Goal: Transaction & Acquisition: Obtain resource

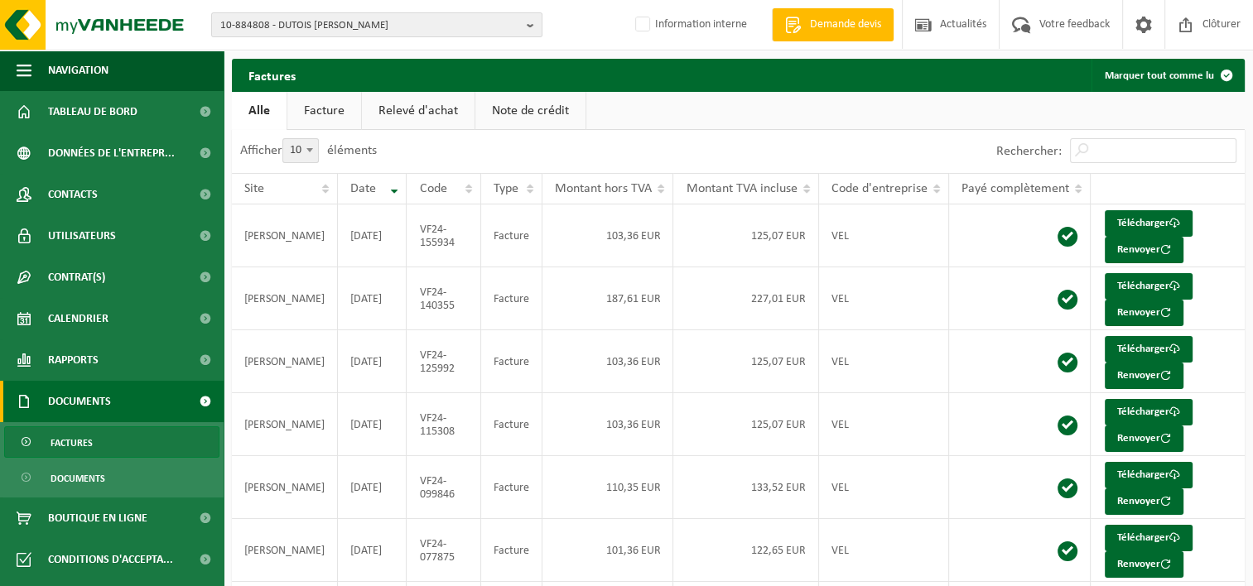
click at [311, 30] on span "10-884808 - DUTOIS OLIVIER - CRISNÉE" at bounding box center [370, 25] width 300 height 25
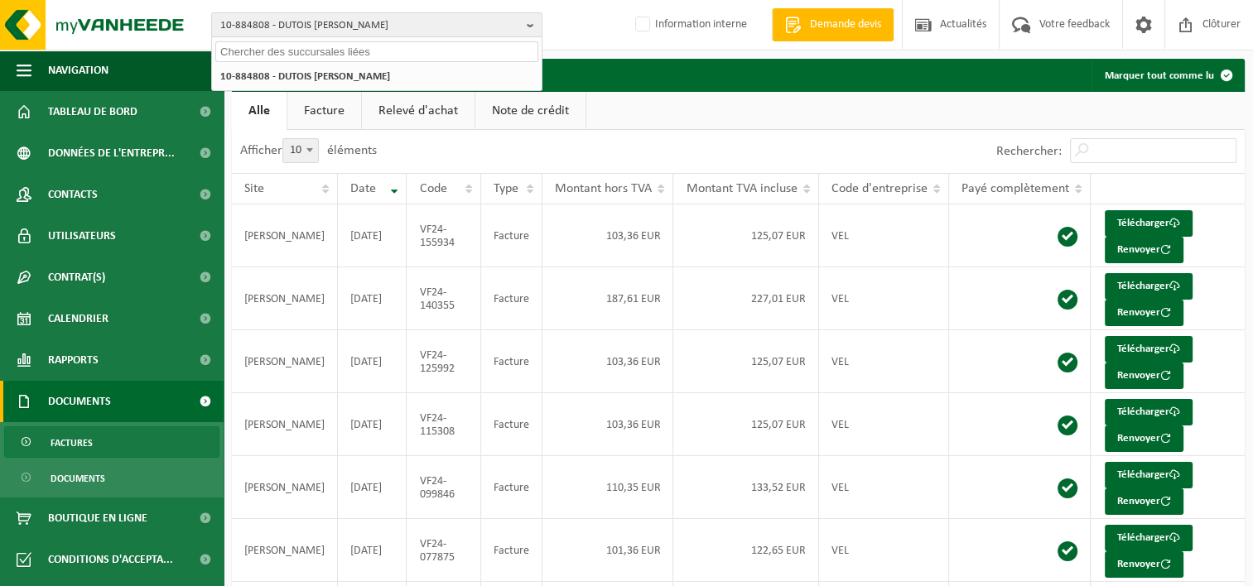
click at [292, 51] on input "text" at bounding box center [376, 51] width 323 height 21
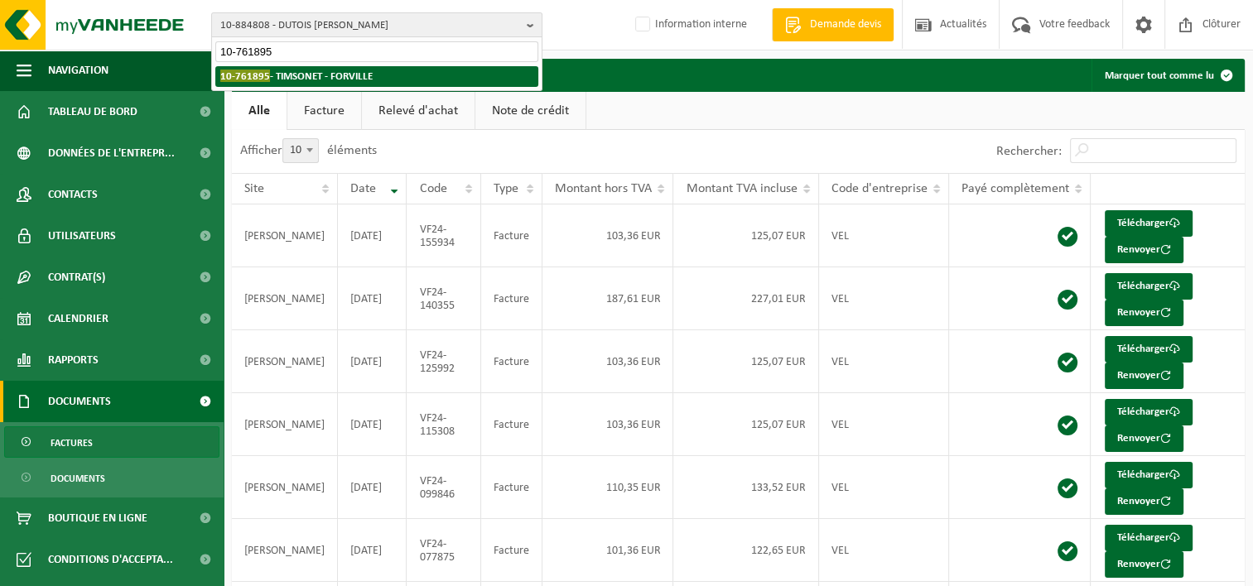
type input "10-761895"
click at [309, 74] on strong "10-761895 - TIMSONET - FORVILLE" at bounding box center [296, 76] width 152 height 12
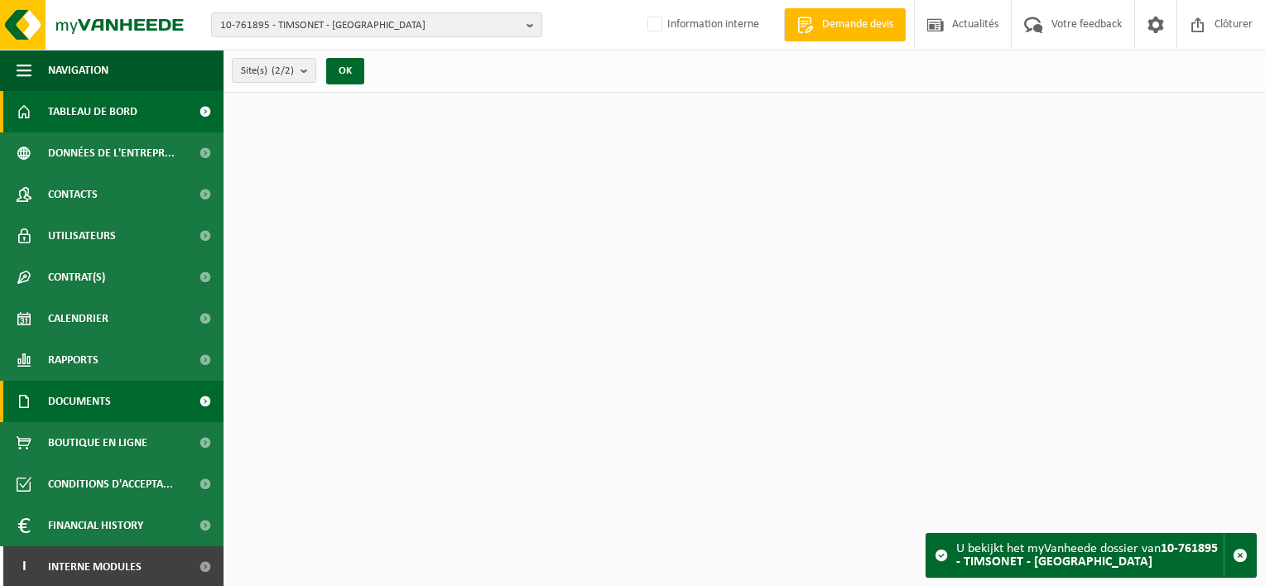
click at [80, 410] on span "Documents" at bounding box center [79, 401] width 63 height 41
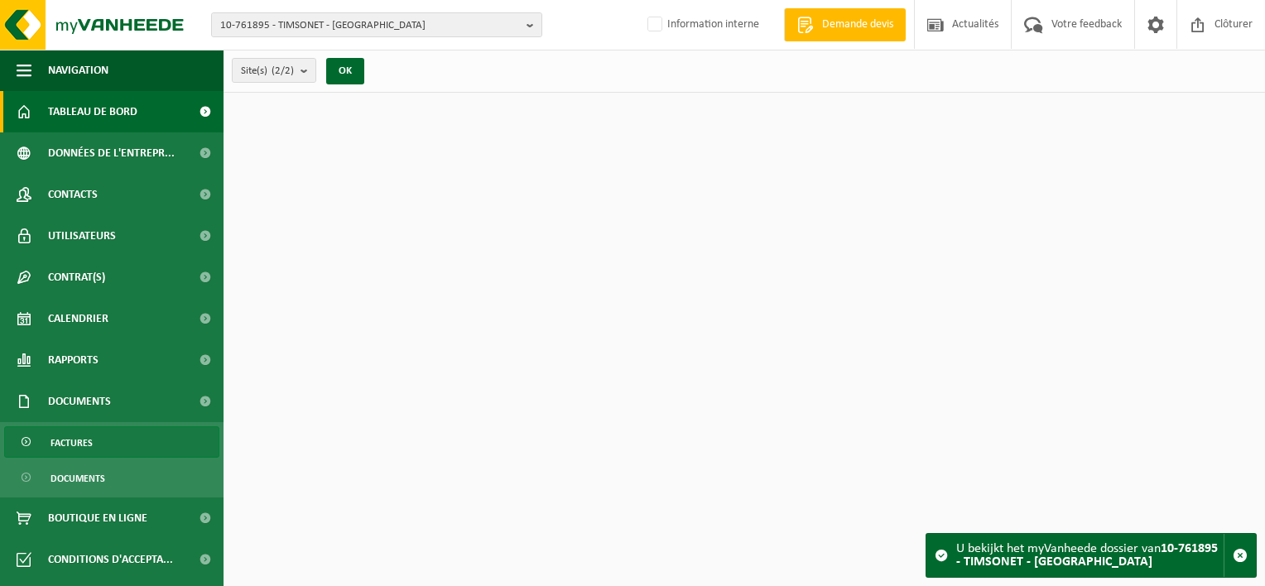
click at [75, 436] on span "Factures" at bounding box center [72, 442] width 42 height 31
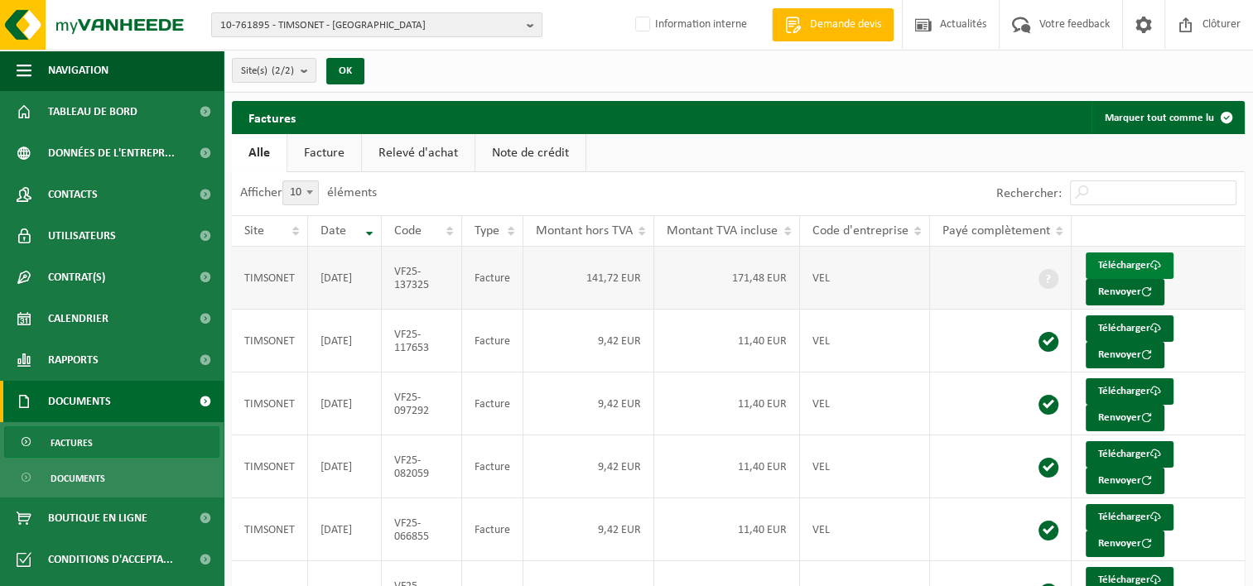
click at [1129, 264] on link "Télécharger" at bounding box center [1130, 266] width 88 height 26
click at [1126, 288] on button "Renvoyer" at bounding box center [1125, 292] width 79 height 26
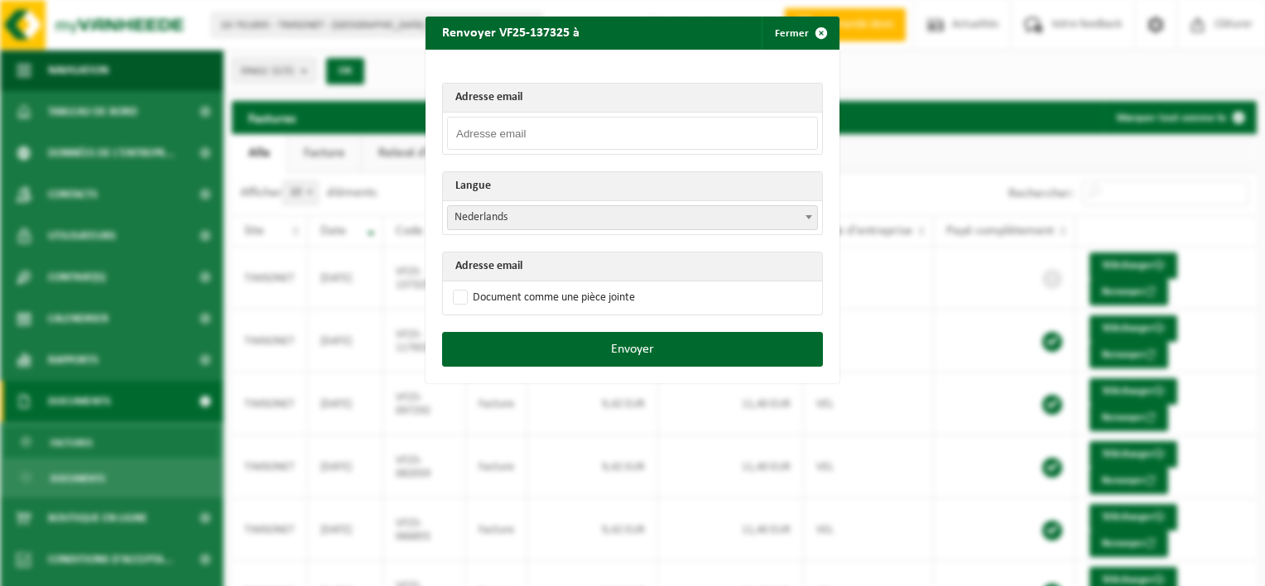
click at [555, 126] on input "email" at bounding box center [632, 133] width 371 height 33
drag, startPoint x: 638, startPoint y: 79, endPoint x: 656, endPoint y: 79, distance: 18.2
click at [639, 79] on div "Adresse email Langue Nederlands Français English Nederlands Adresse email Docum…" at bounding box center [633, 191] width 414 height 282
click at [821, 33] on span "button" at bounding box center [821, 33] width 33 height 33
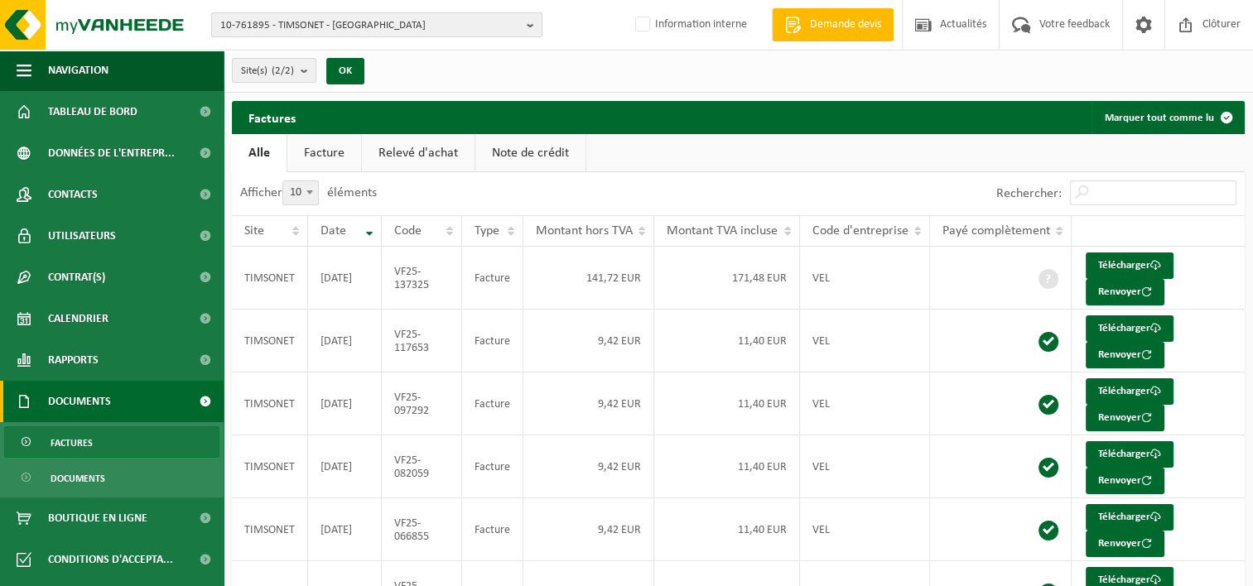
click at [338, 23] on span "10-761895 - TIMSONET - FORVILLE" at bounding box center [370, 25] width 300 height 25
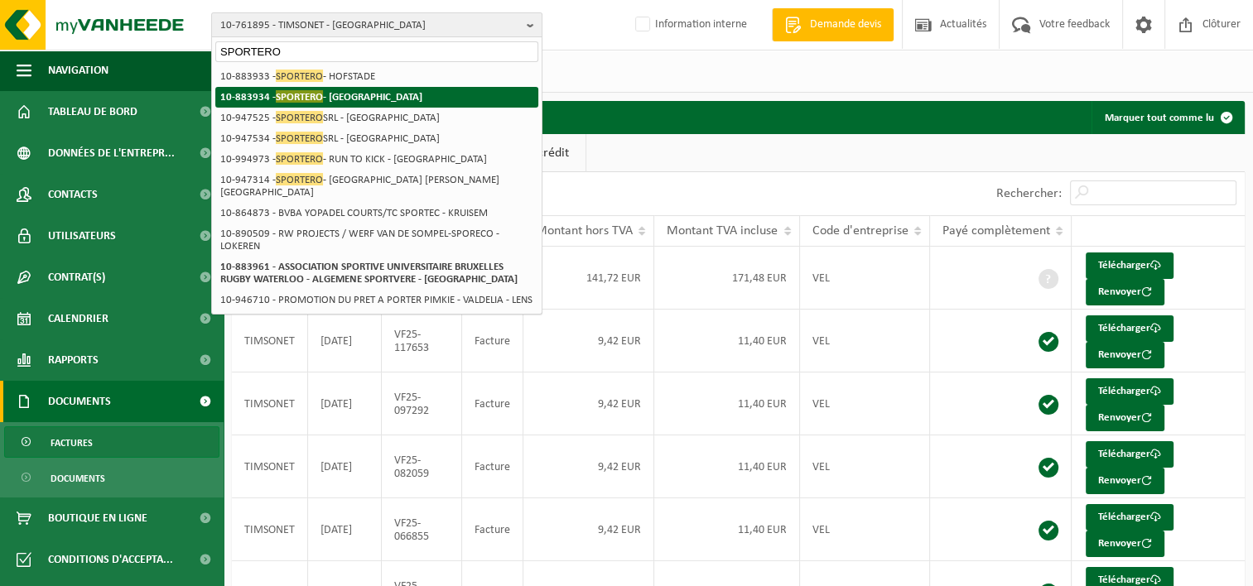
type input "SPORTERO"
click at [313, 92] on span "SPORTERO" at bounding box center [299, 96] width 47 height 12
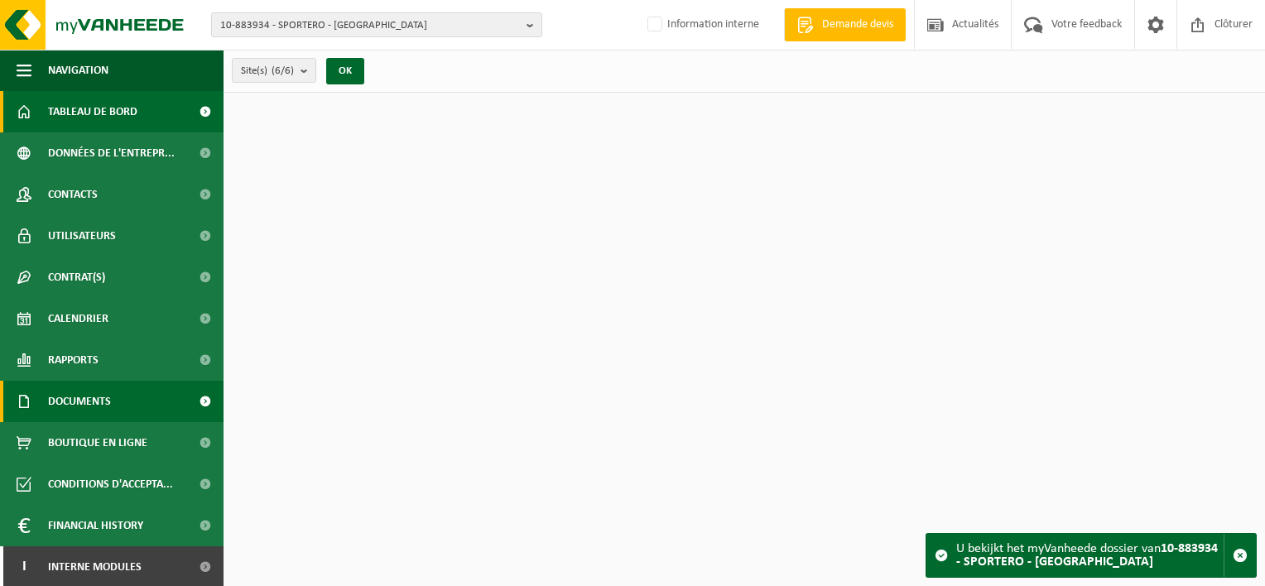
click at [83, 401] on span "Documents" at bounding box center [79, 401] width 63 height 41
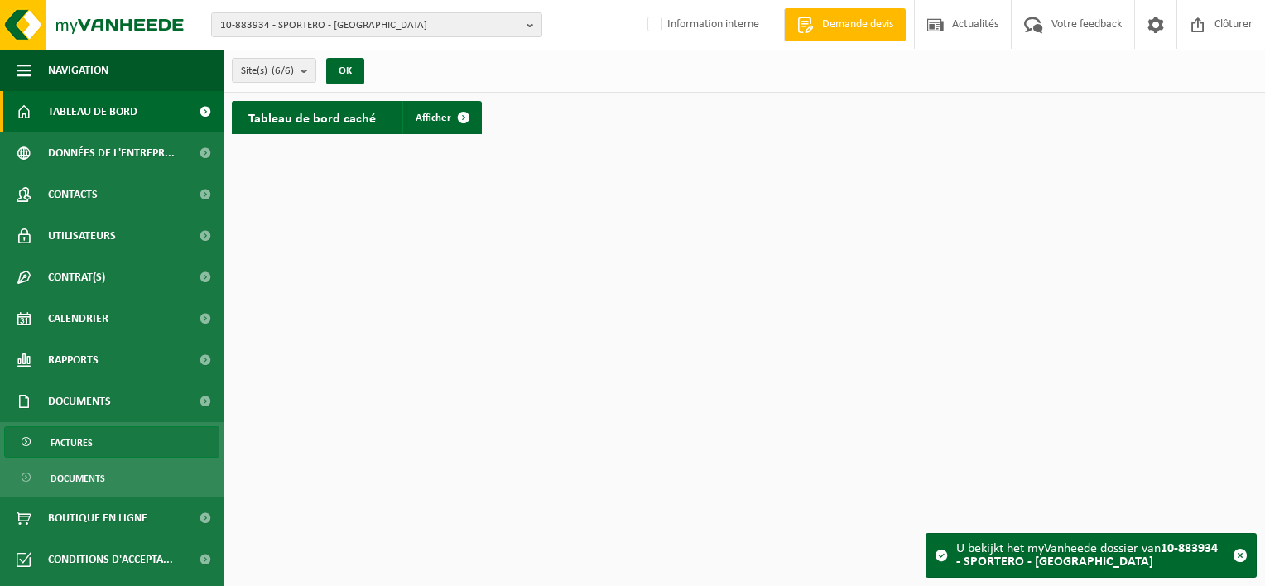
click at [89, 445] on span "Factures" at bounding box center [72, 442] width 42 height 31
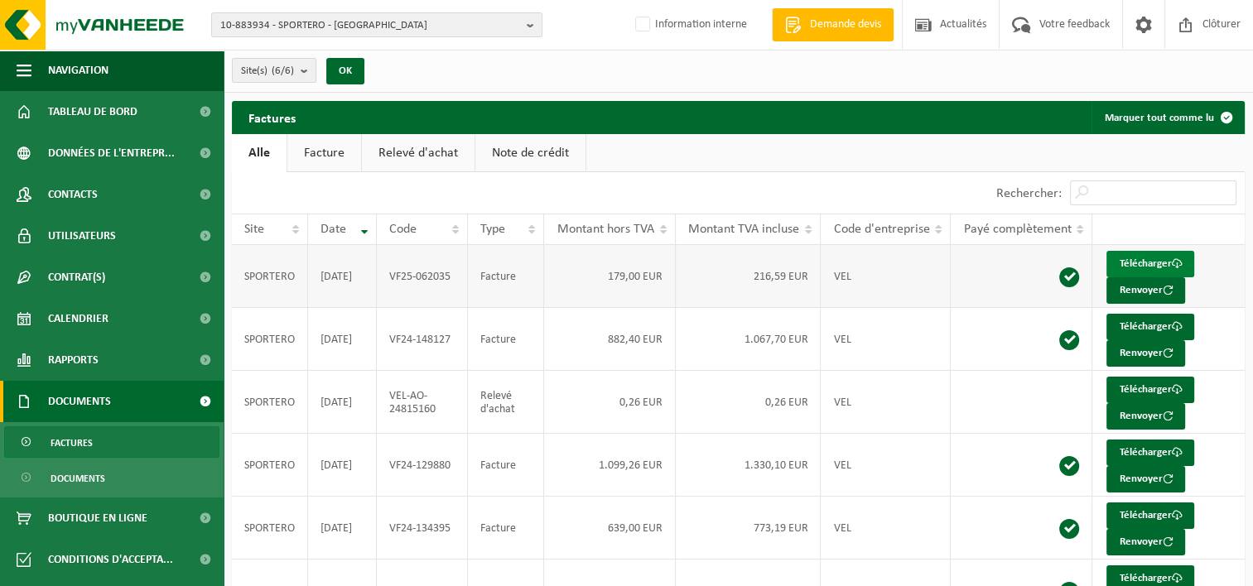
click at [1146, 264] on link "Télécharger" at bounding box center [1150, 264] width 88 height 26
click at [1148, 447] on link "Télécharger" at bounding box center [1150, 453] width 88 height 26
click at [296, 21] on span "10-883934 - SPORTERO - WATERLOO" at bounding box center [370, 25] width 300 height 25
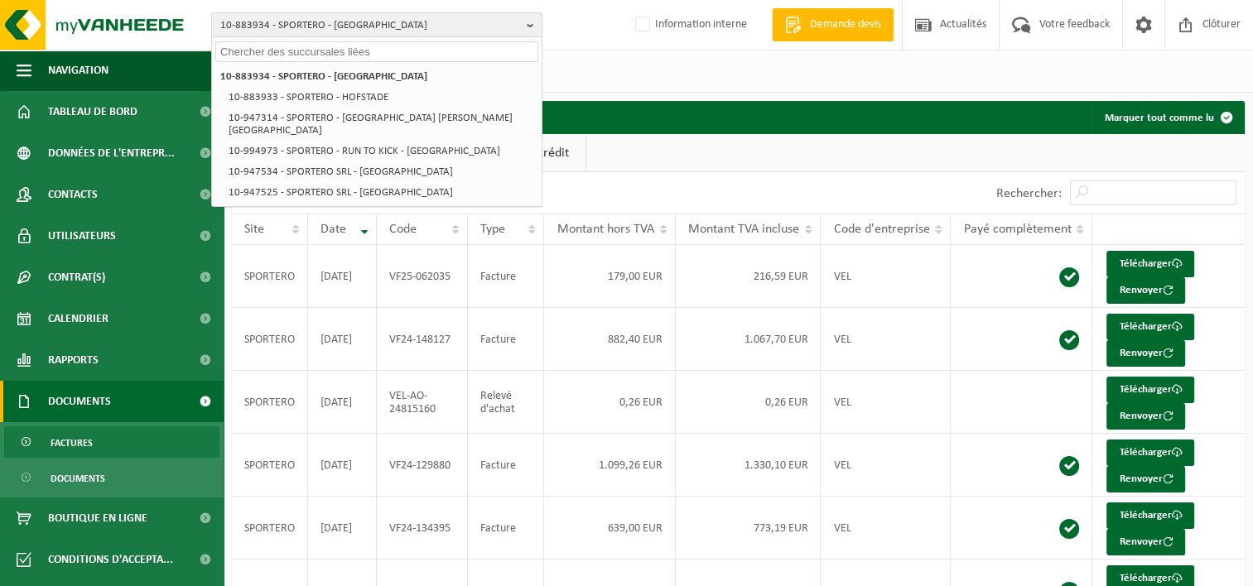
paste input "10-950040"
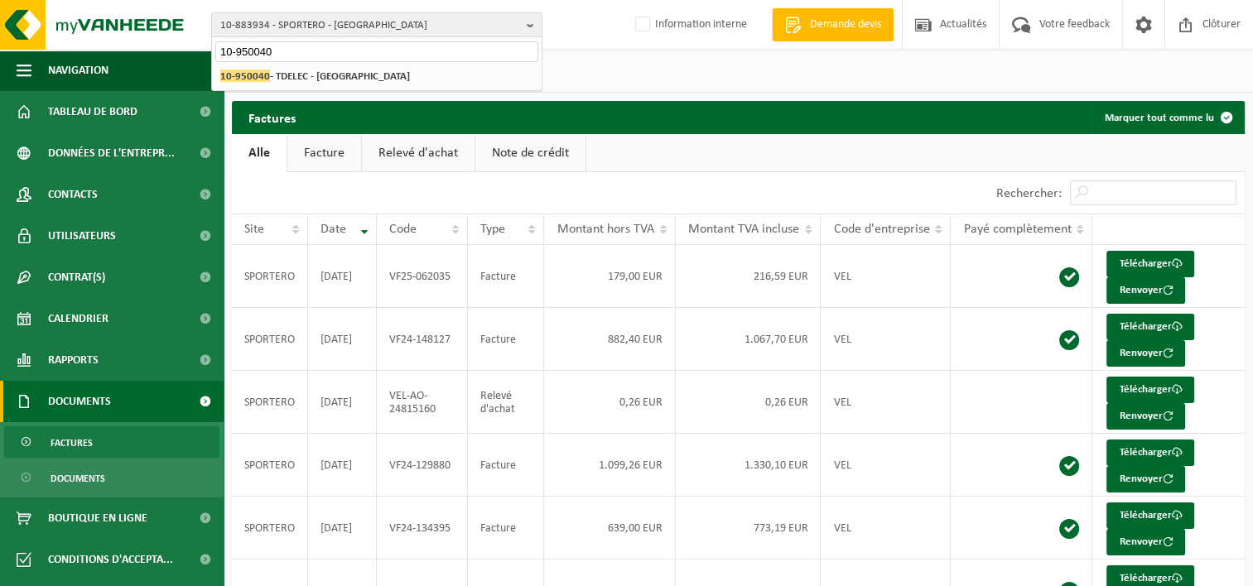
type input "10-950040"
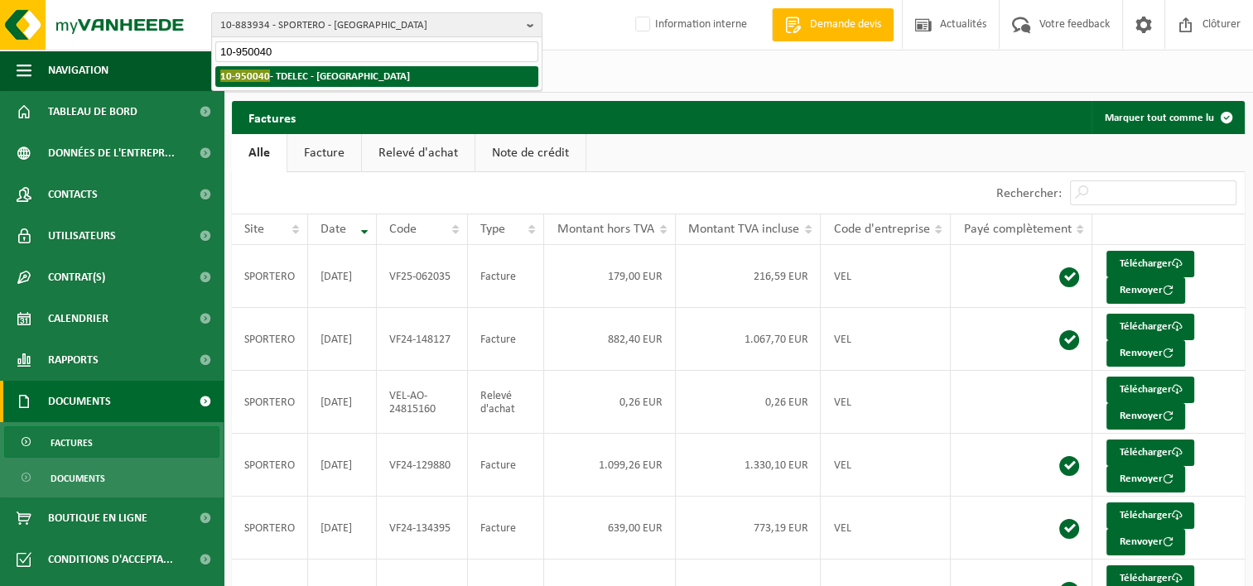
click at [299, 78] on strong "10-950040 - TDELEC - BOLINNE" at bounding box center [315, 76] width 190 height 12
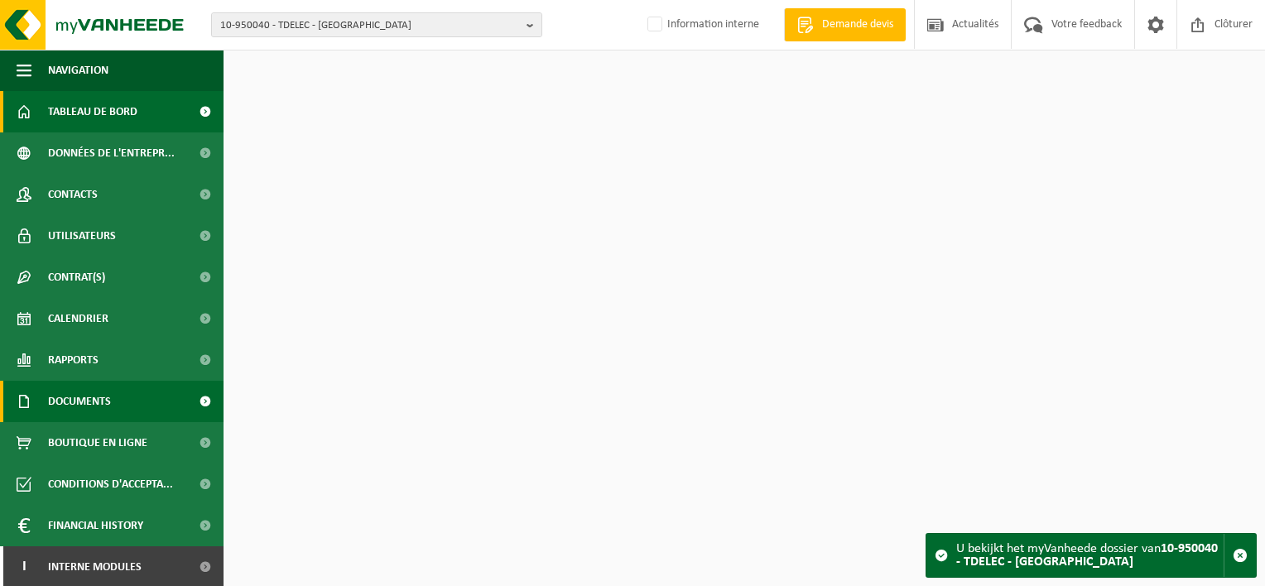
click at [79, 402] on span "Documents" at bounding box center [79, 401] width 63 height 41
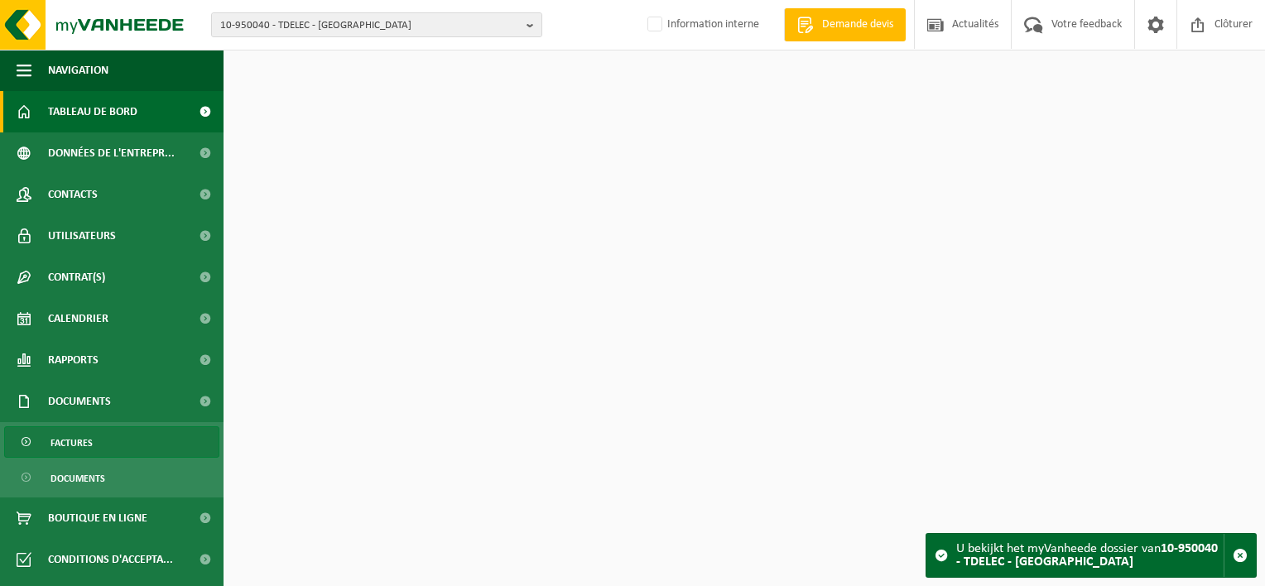
click at [83, 442] on span "Factures" at bounding box center [72, 442] width 42 height 31
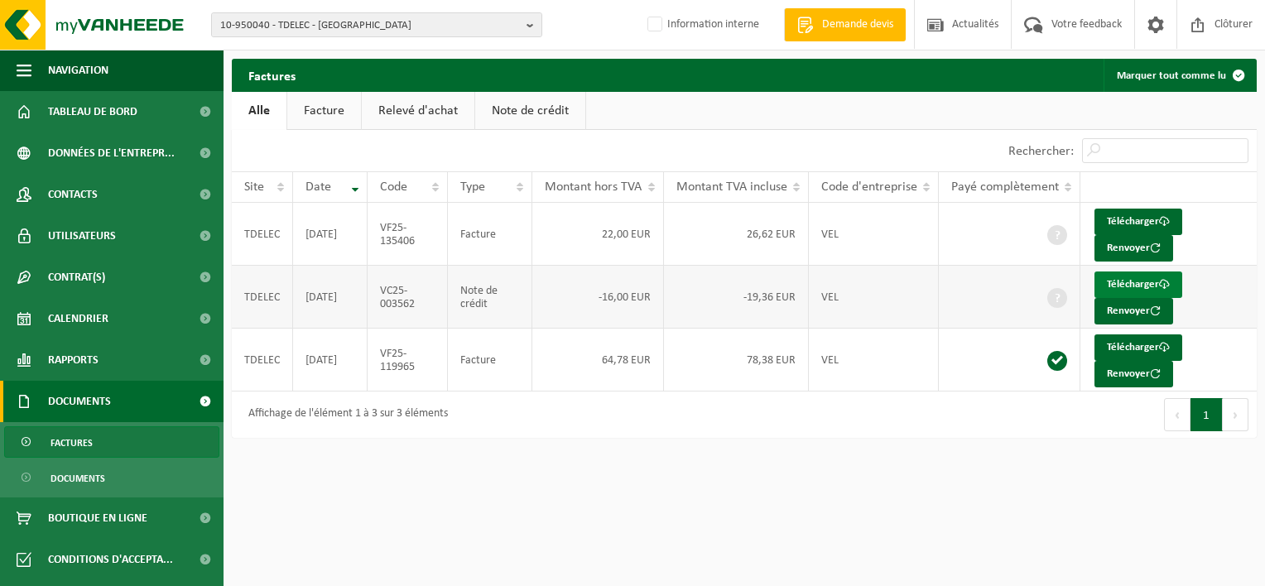
click at [1120, 285] on link "Télécharger" at bounding box center [1139, 285] width 88 height 26
click at [1139, 222] on link "Télécharger" at bounding box center [1139, 222] width 88 height 26
click at [821, 433] on div "Premier Précédent 1 Suivant Dernier" at bounding box center [1000, 415] width 513 height 46
